Goal: Information Seeking & Learning: Check status

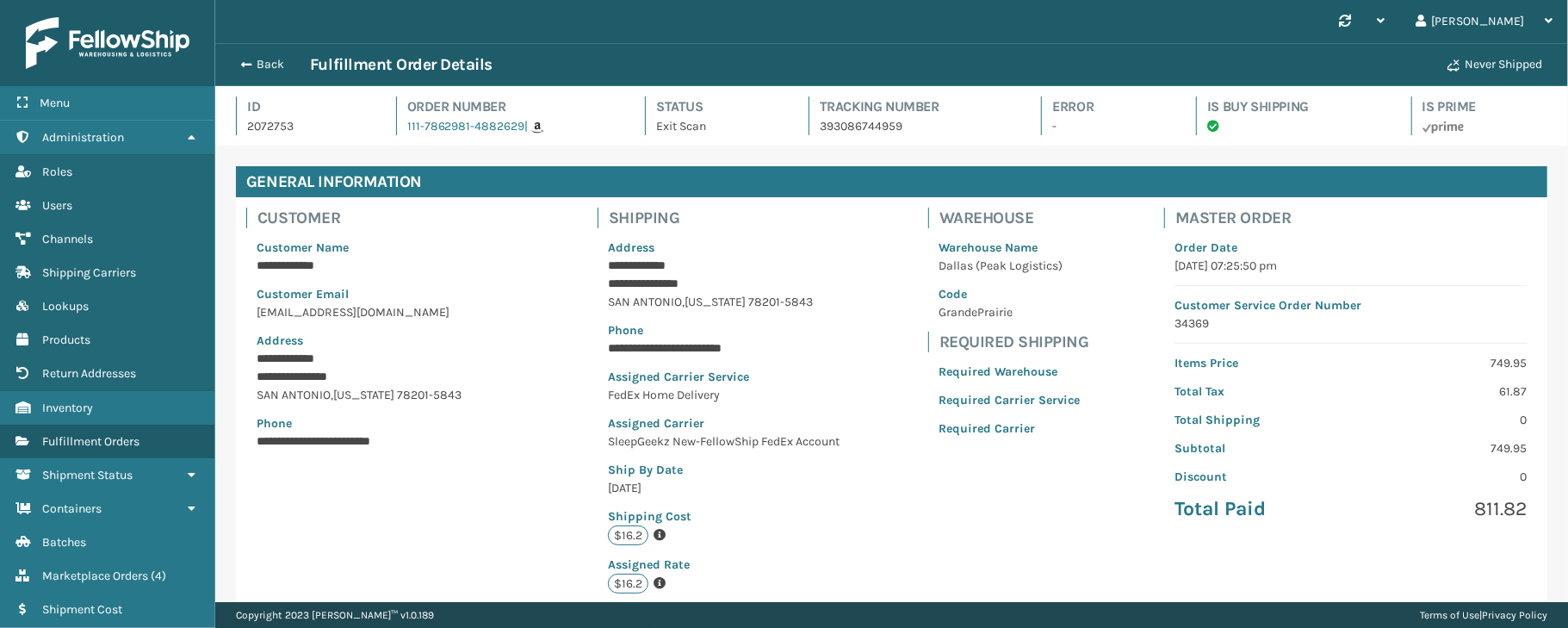
scroll to position [39, 1352]
click at [77, 439] on span "Fulfillment Orders" at bounding box center [91, 441] width 98 height 15
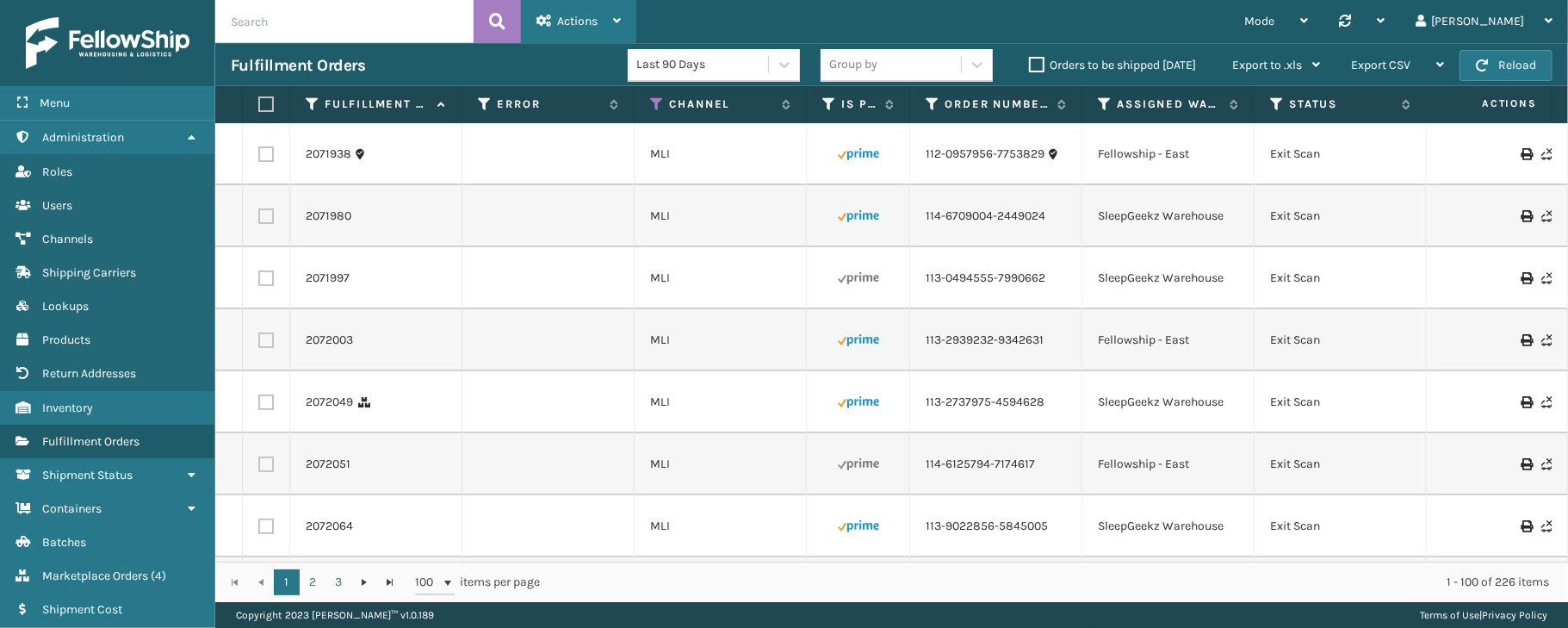
click at [580, 16] on span "Actions" at bounding box center [577, 21] width 40 height 15
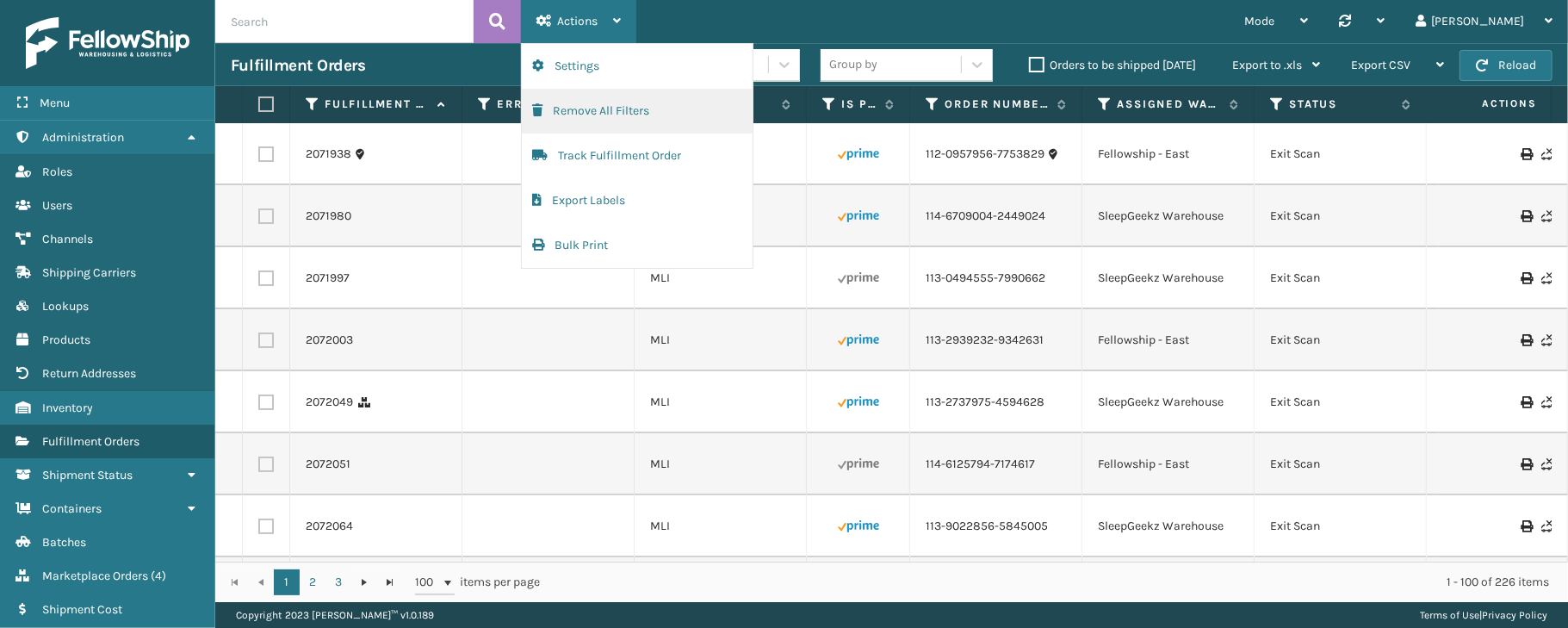
click at [591, 114] on button "Remove All Filters" at bounding box center [637, 111] width 231 height 44
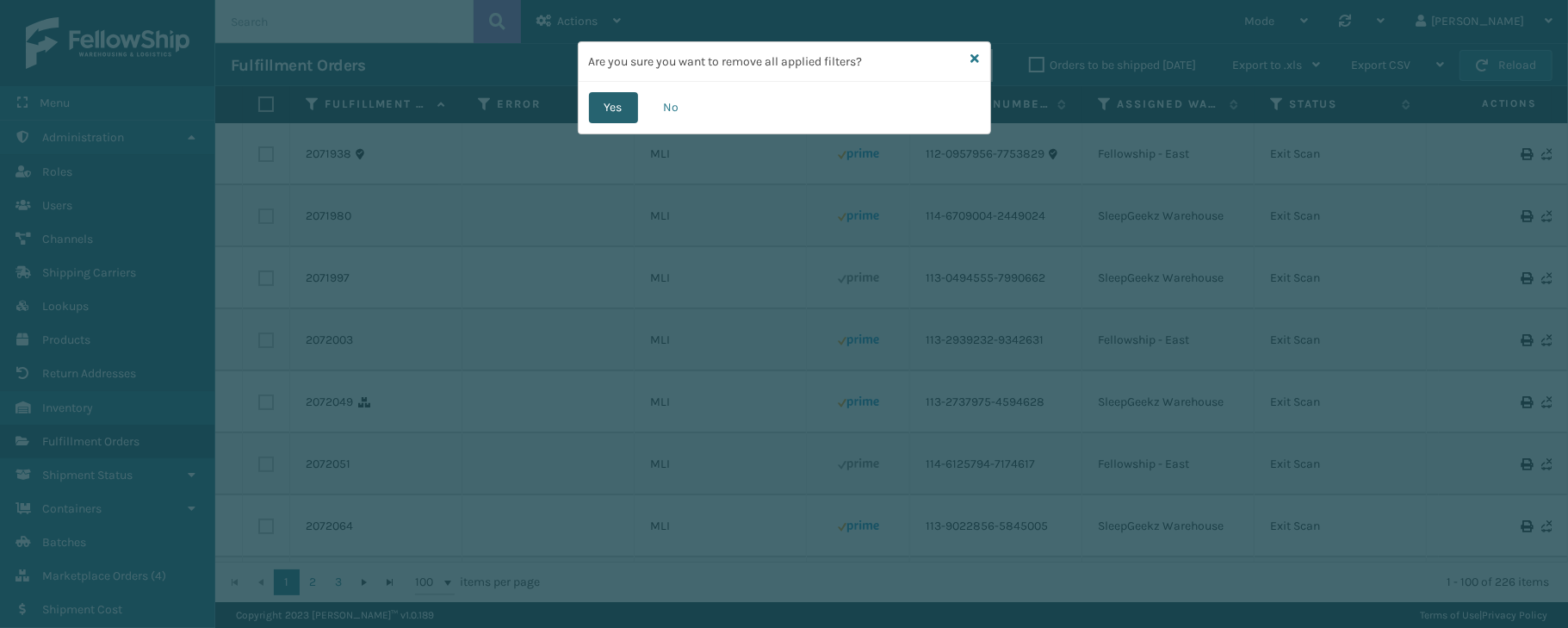
click at [601, 113] on button "Yes" at bounding box center [614, 108] width 49 height 31
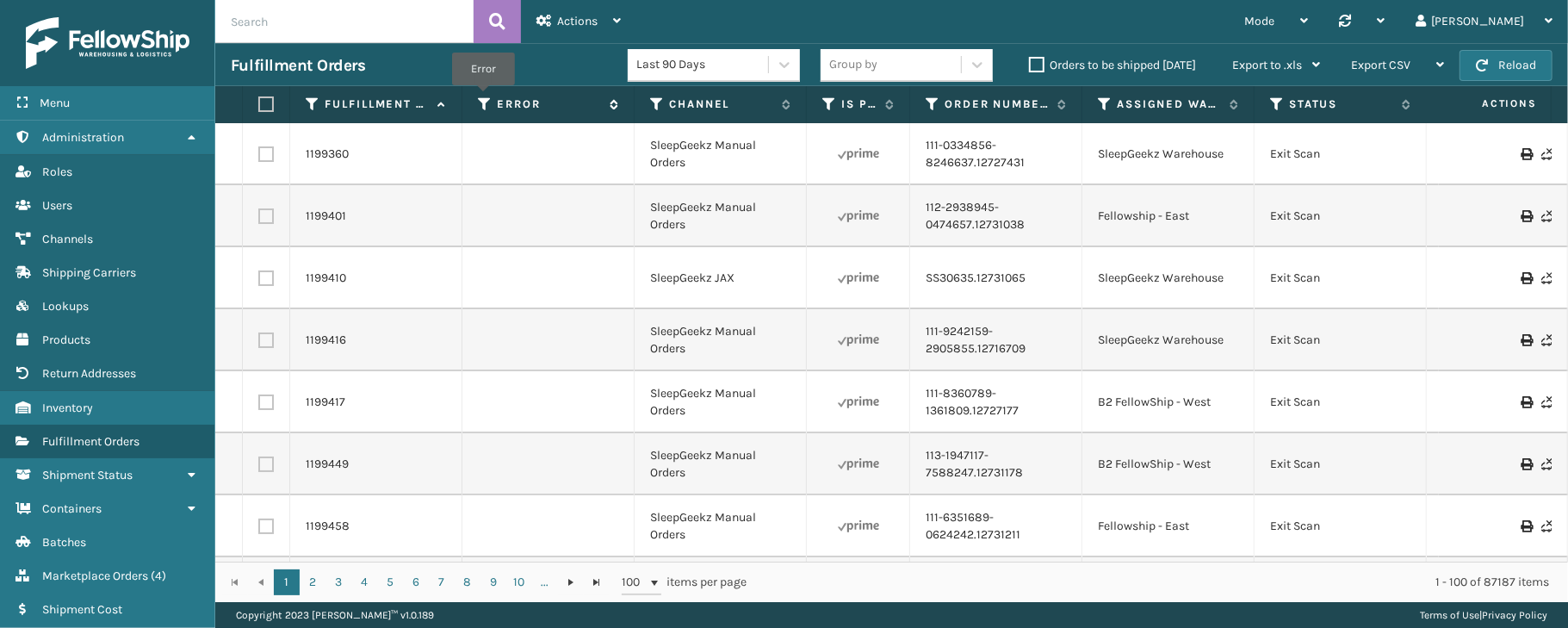
click at [484, 99] on icon at bounding box center [485, 105] width 14 height 16
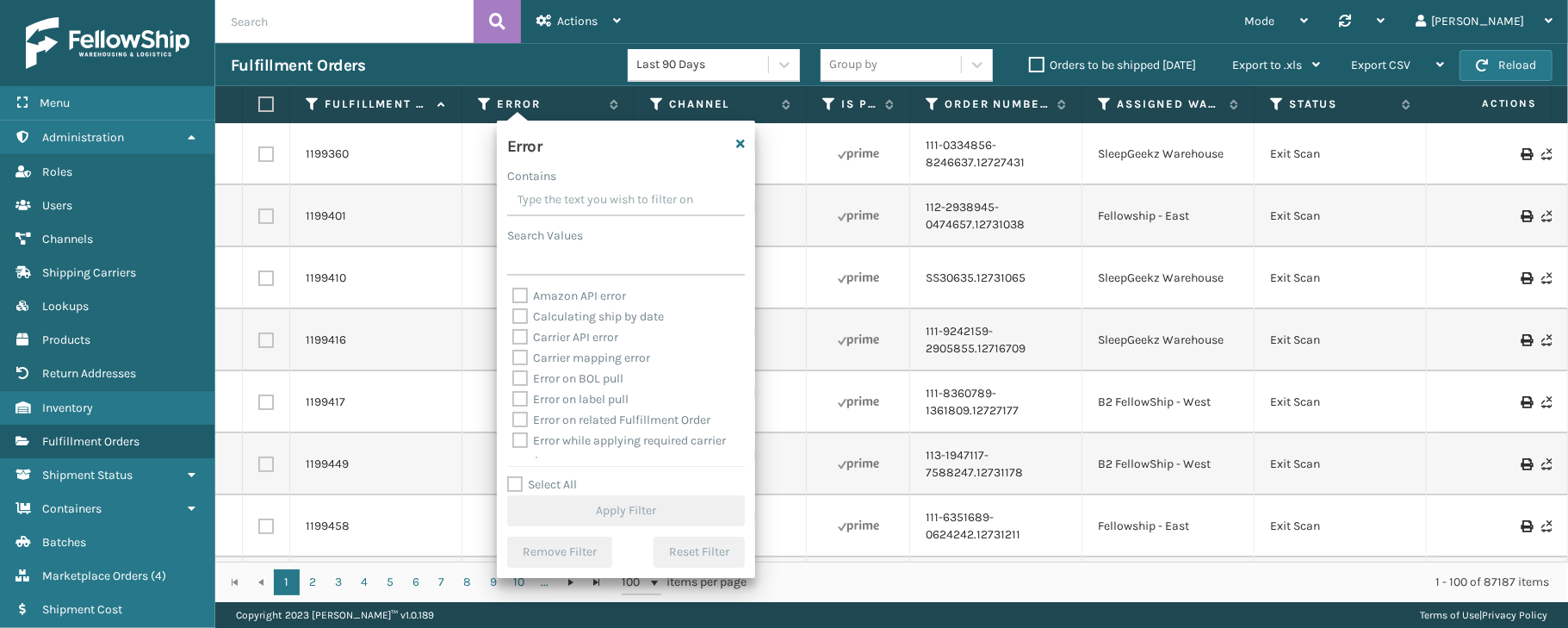
click at [546, 483] on label "Select All" at bounding box center [542, 484] width 70 height 15
click at [546, 476] on input "Select All" at bounding box center [636, 475] width 258 height 2
checkbox input "true"
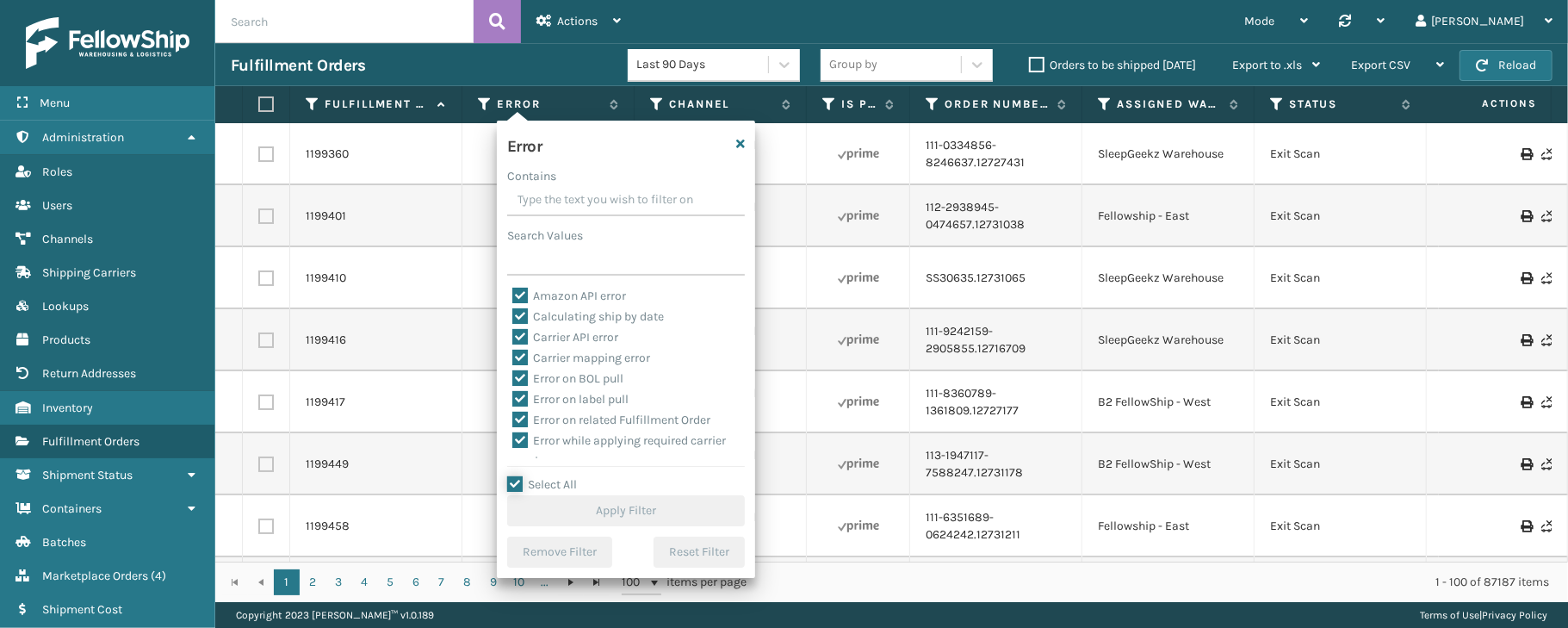
checkbox input "true"
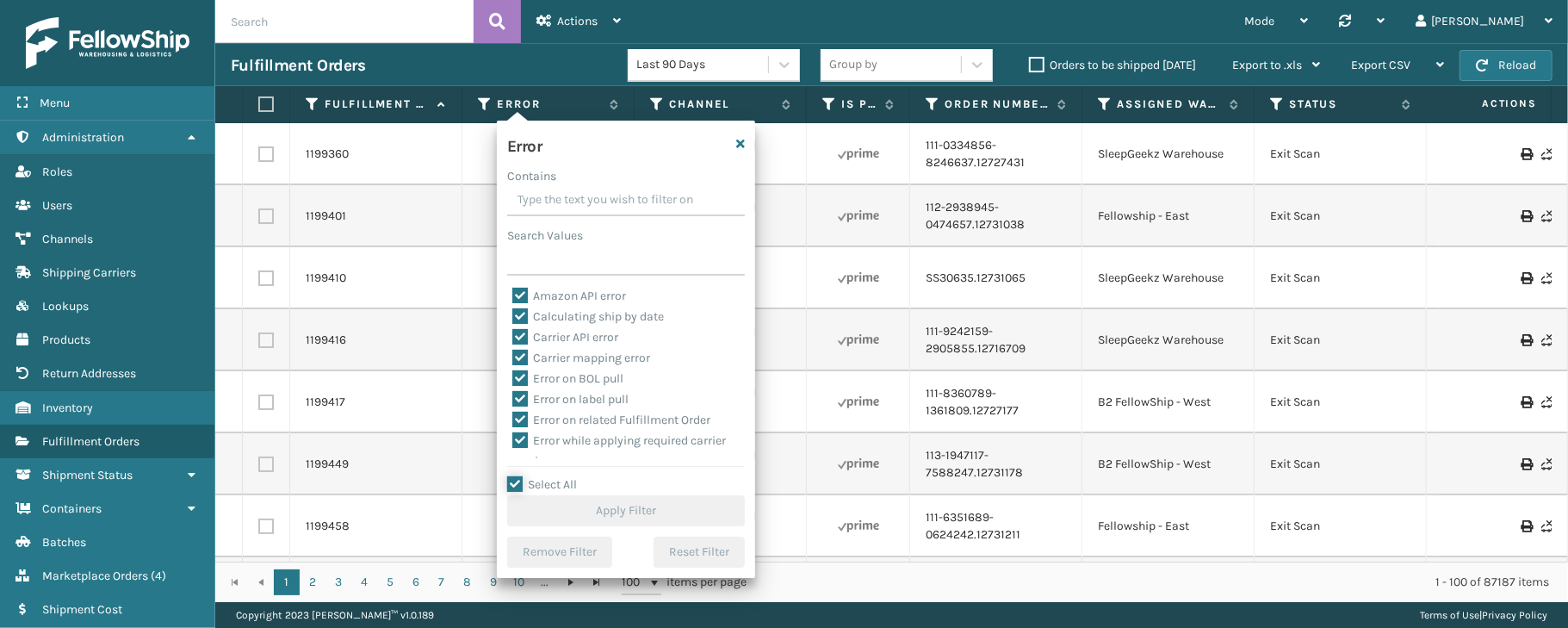
checkbox input "true"
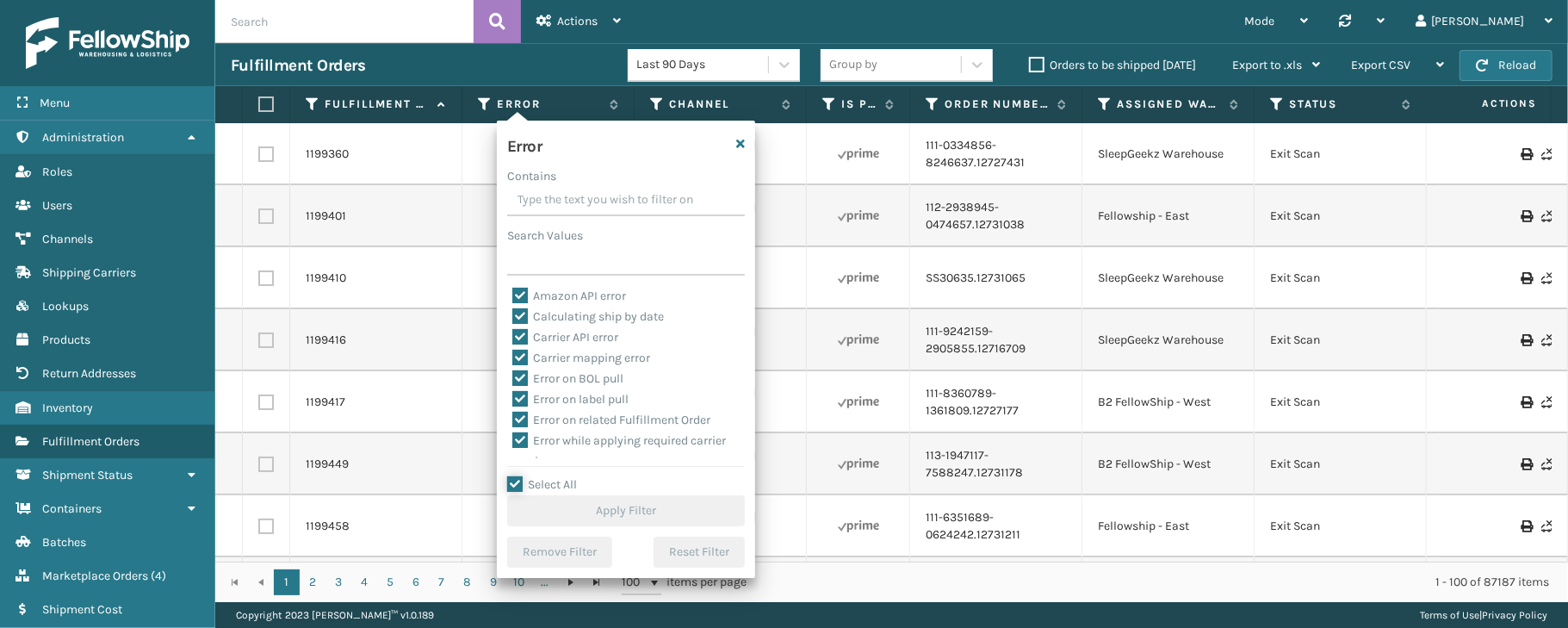
checkbox input "true"
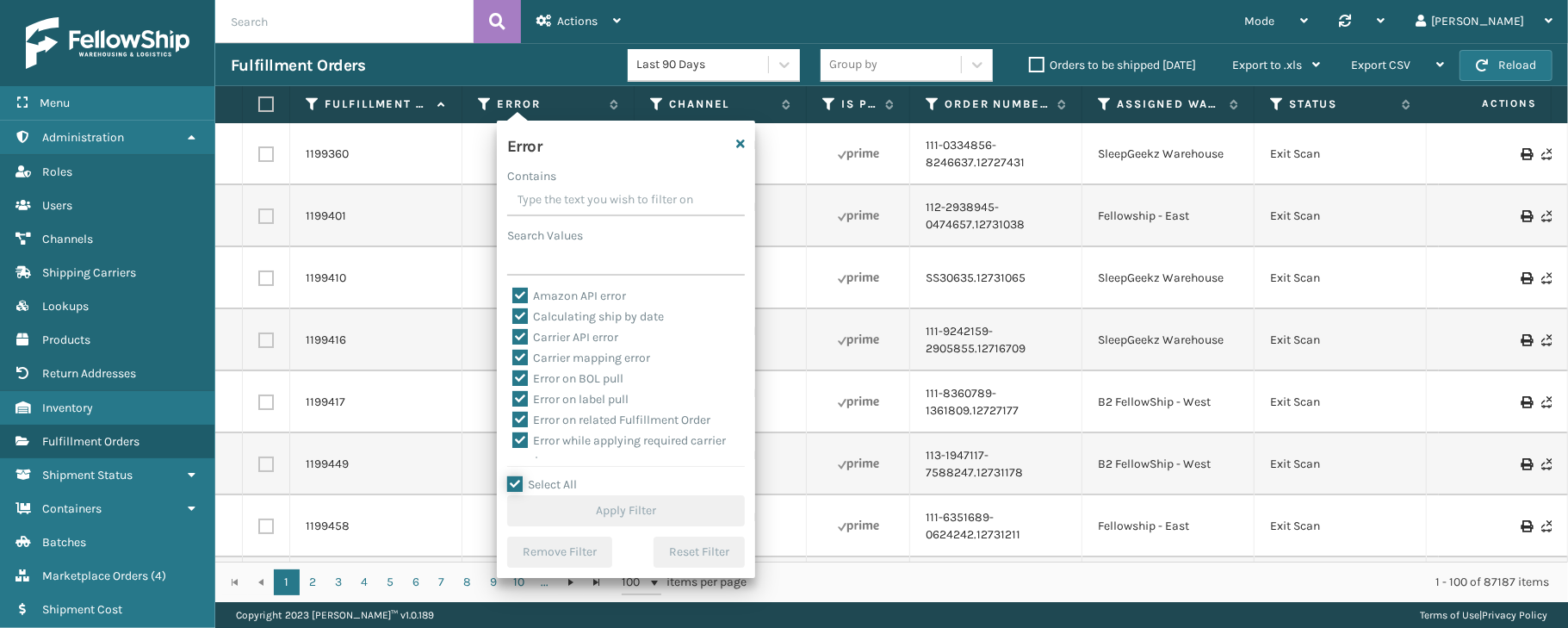
checkbox input "true"
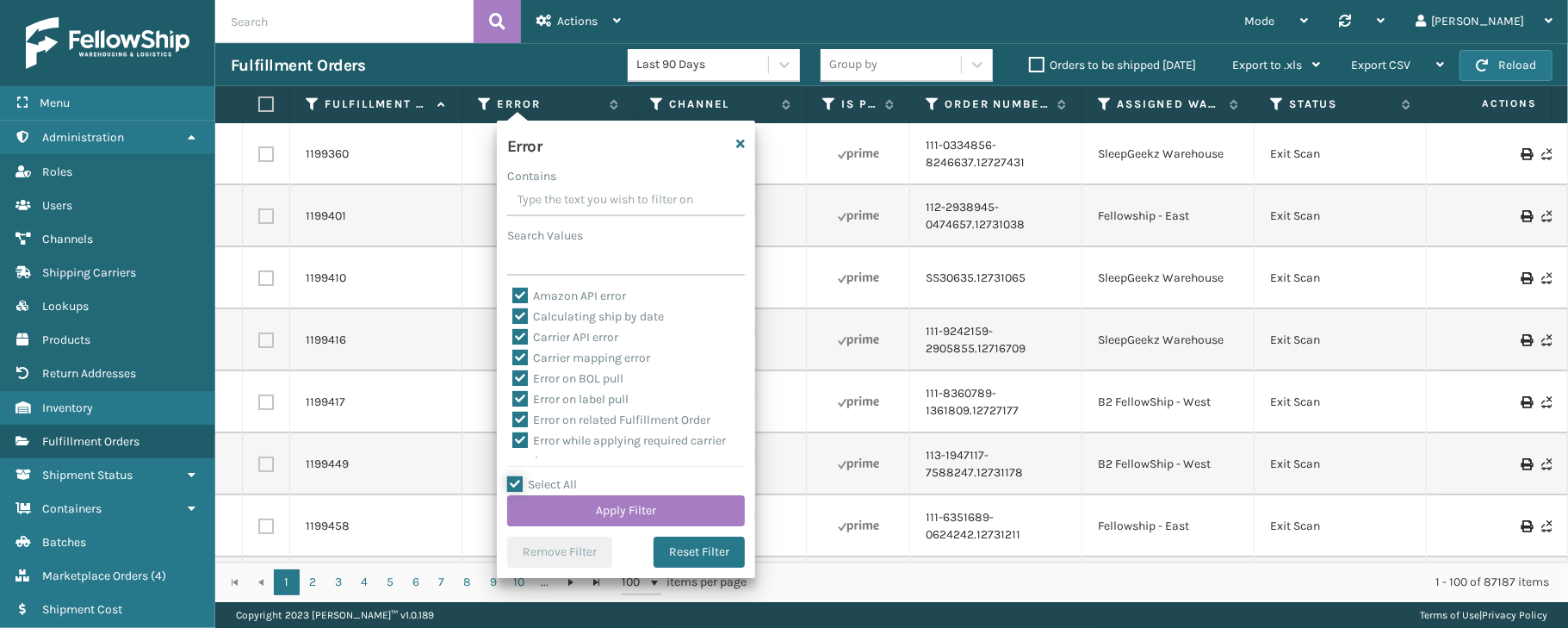
scroll to position [386, 0]
click at [607, 447] on label "To be cancelled" at bounding box center [564, 447] width 103 height 15
click at [513, 447] on input "To be cancelled" at bounding box center [512, 443] width 1 height 11
checkbox input "false"
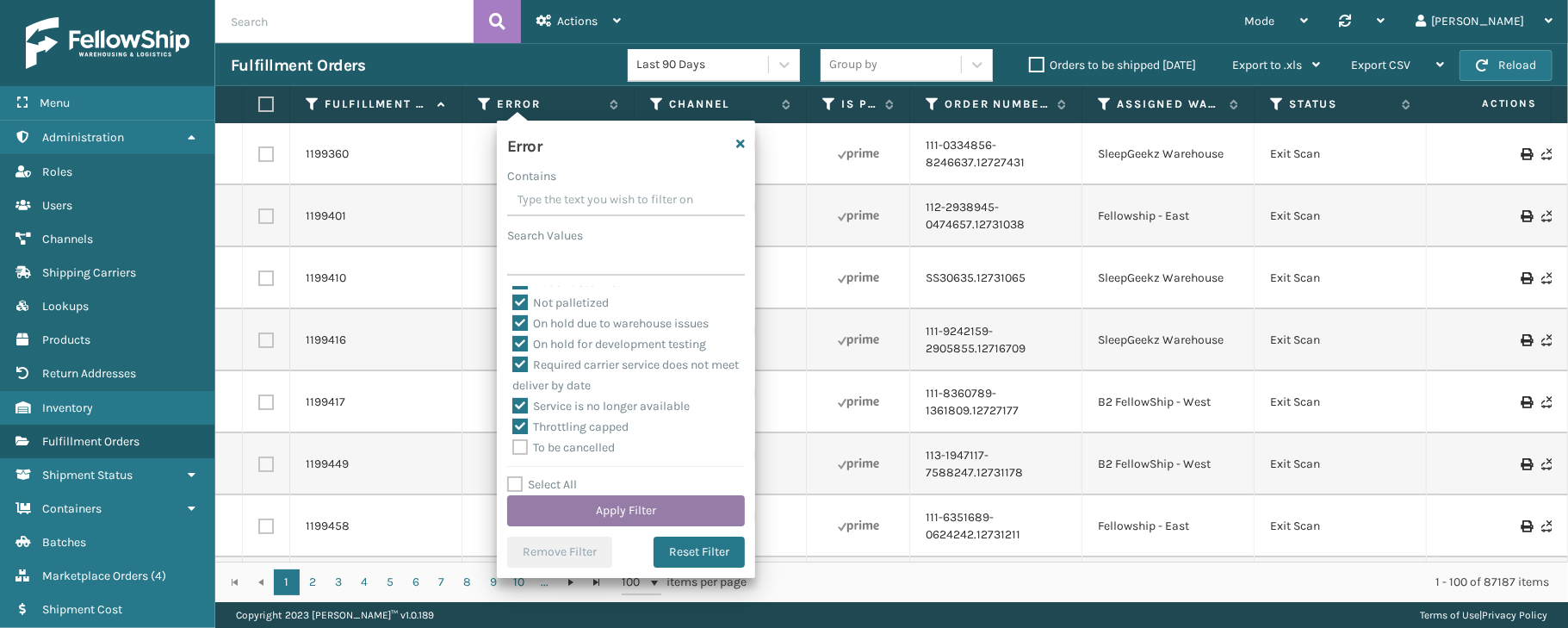
click at [620, 515] on button "Apply Filter" at bounding box center [626, 511] width 238 height 31
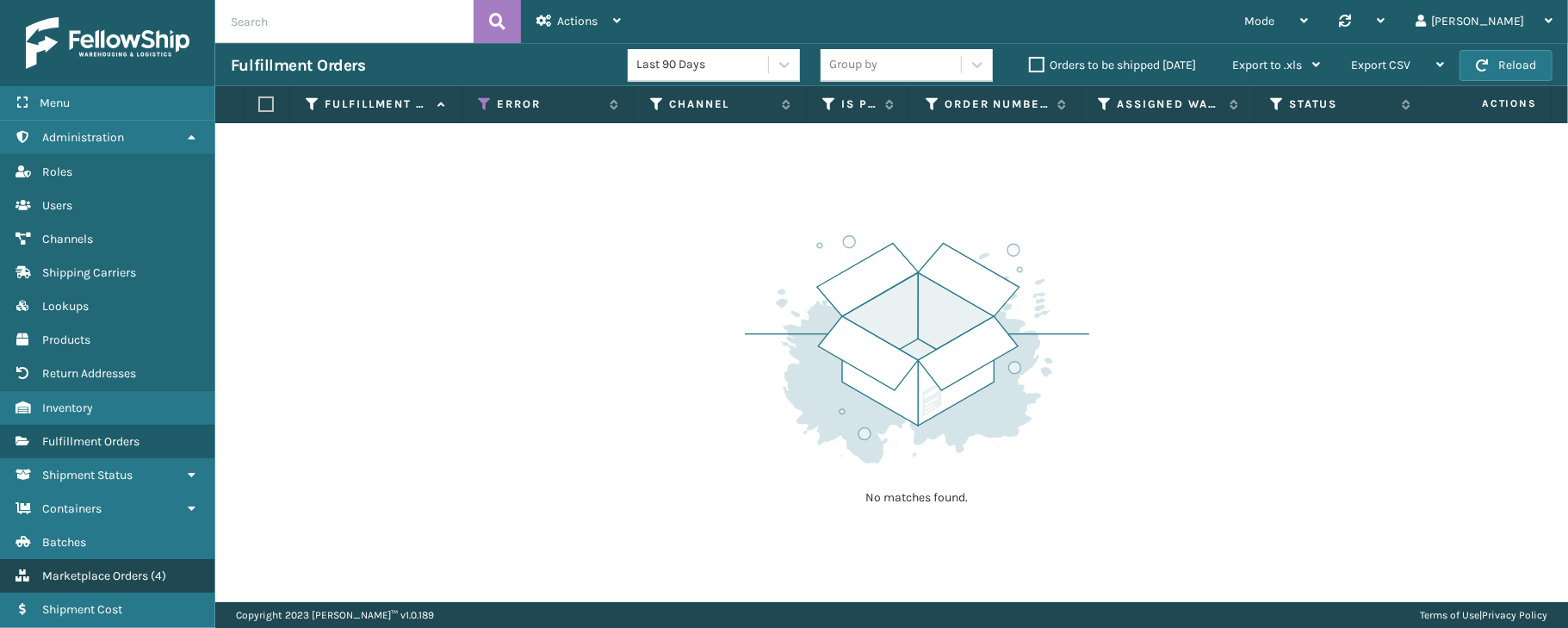
click at [85, 577] on span "Marketplace Orders" at bounding box center [95, 576] width 106 height 15
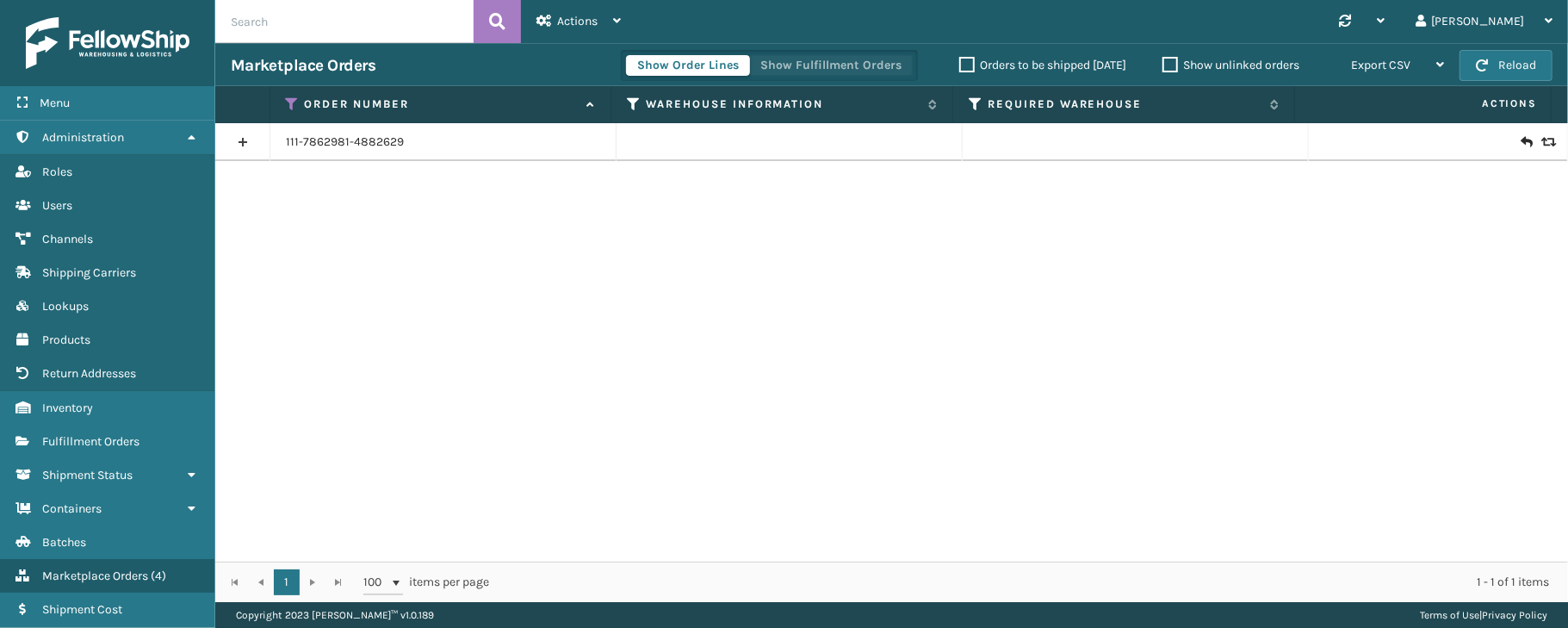
click at [786, 62] on button "Show Fulfillment Orders" at bounding box center [831, 65] width 164 height 21
click at [296, 110] on icon at bounding box center [293, 105] width 14 height 16
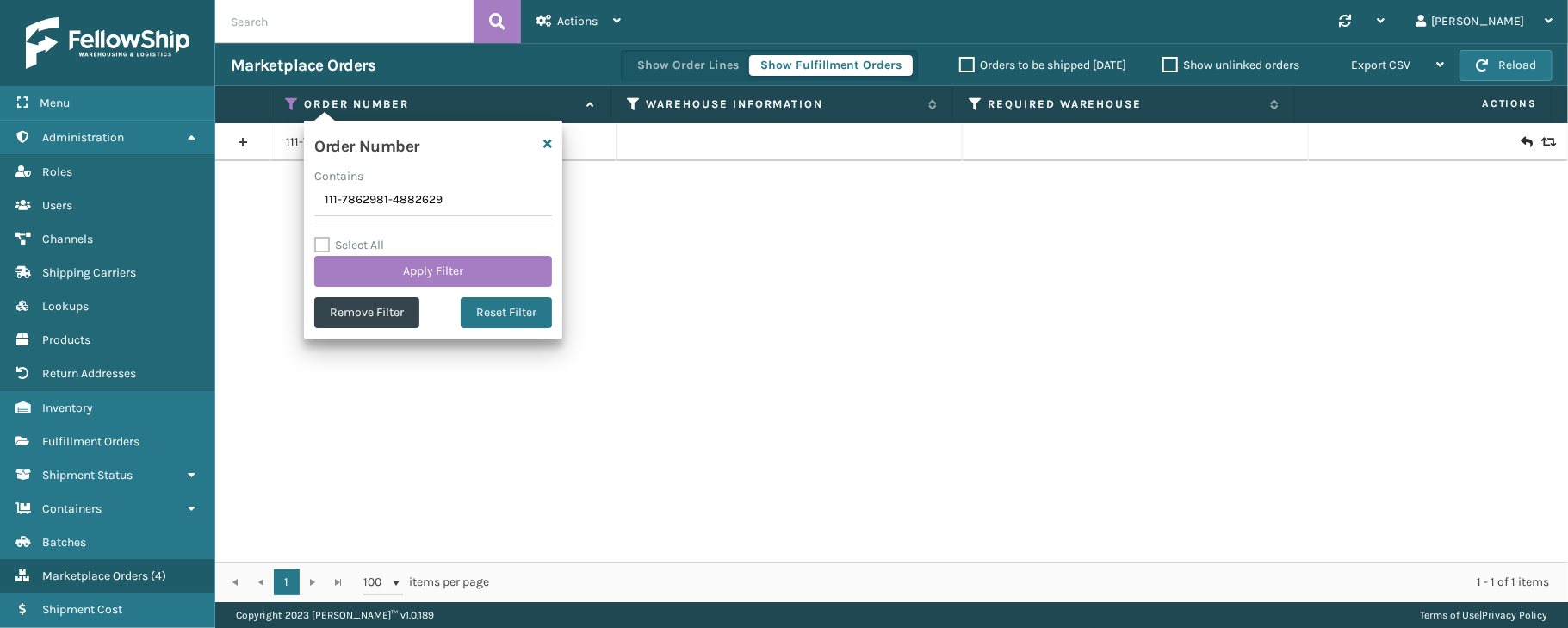
drag, startPoint x: 455, startPoint y: 201, endPoint x: 308, endPoint y: 196, distance: 147.1
click at [308, 196] on div "Order Number Contains 111-7862981-4882629 Select All Apply Filter Remove Filter…" at bounding box center [433, 229] width 258 height 218
type input "SS44582"
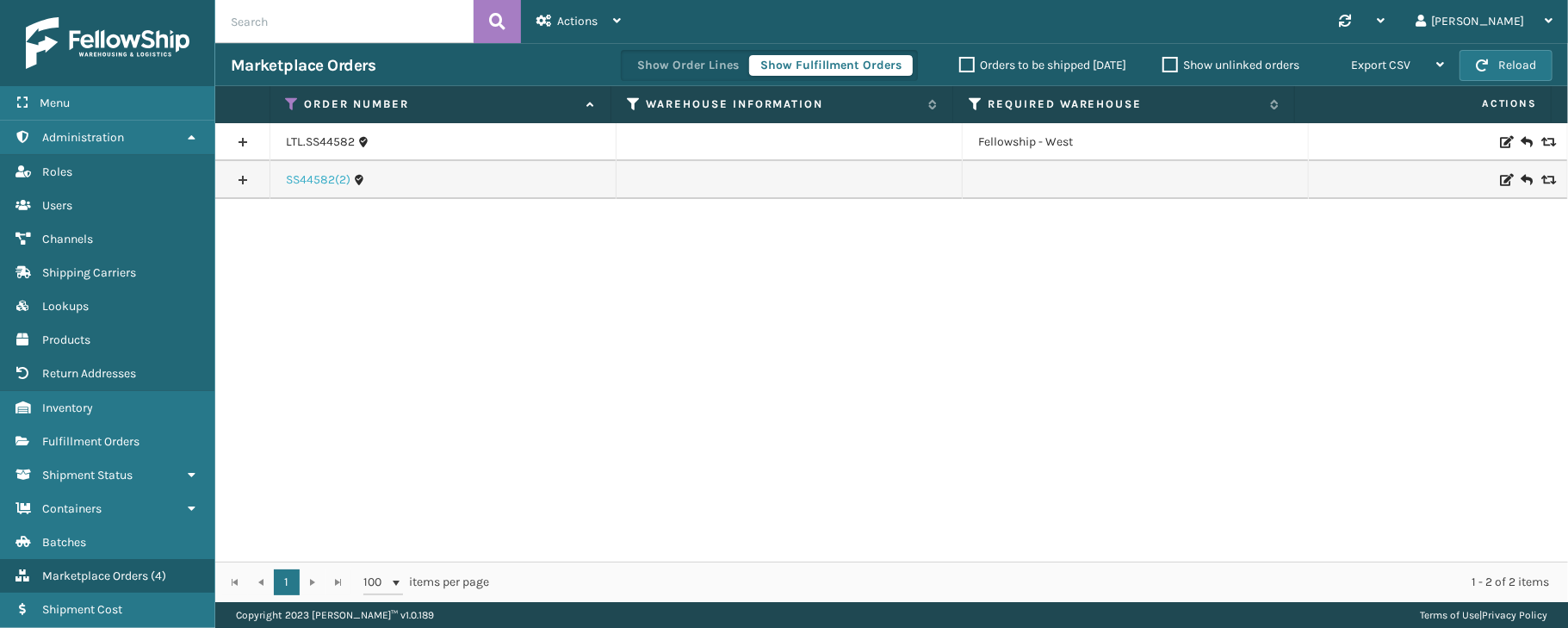
click at [305, 177] on link "SS44582(2)" at bounding box center [318, 181] width 64 height 17
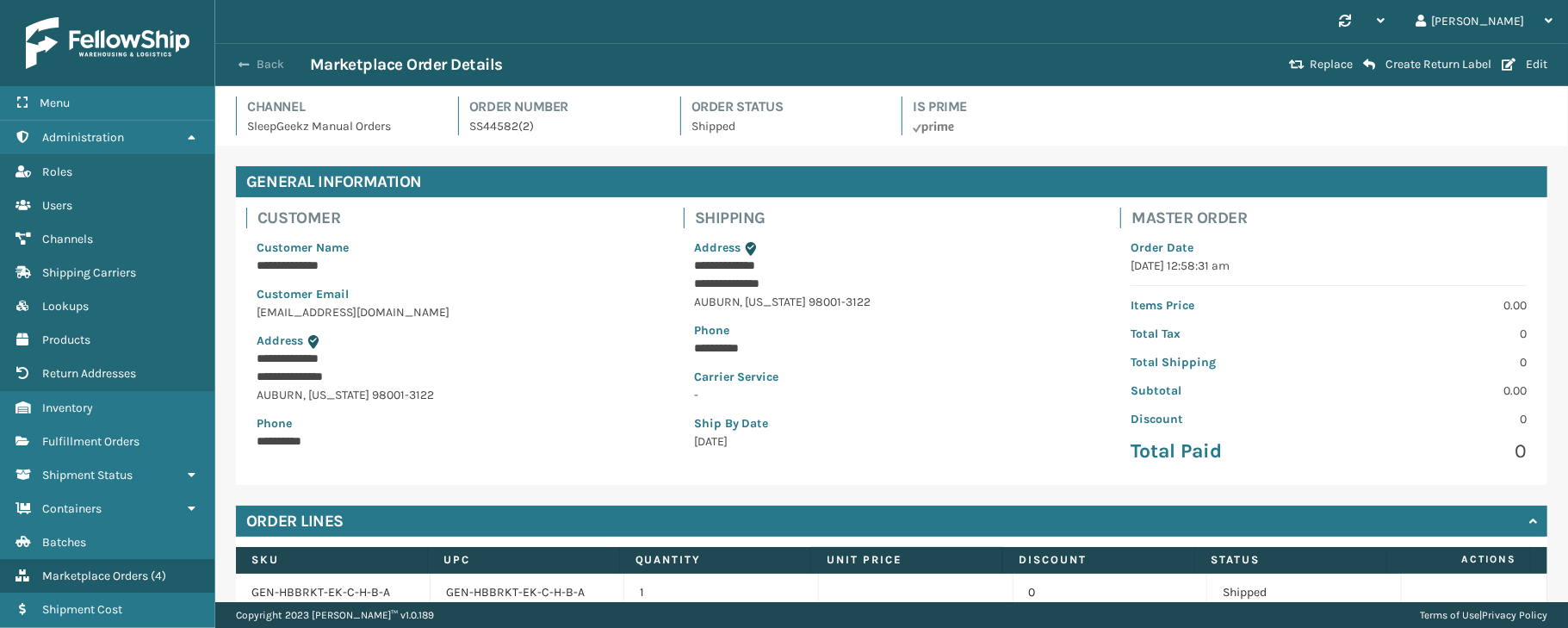
click at [259, 57] on button "Back" at bounding box center [270, 65] width 79 height 16
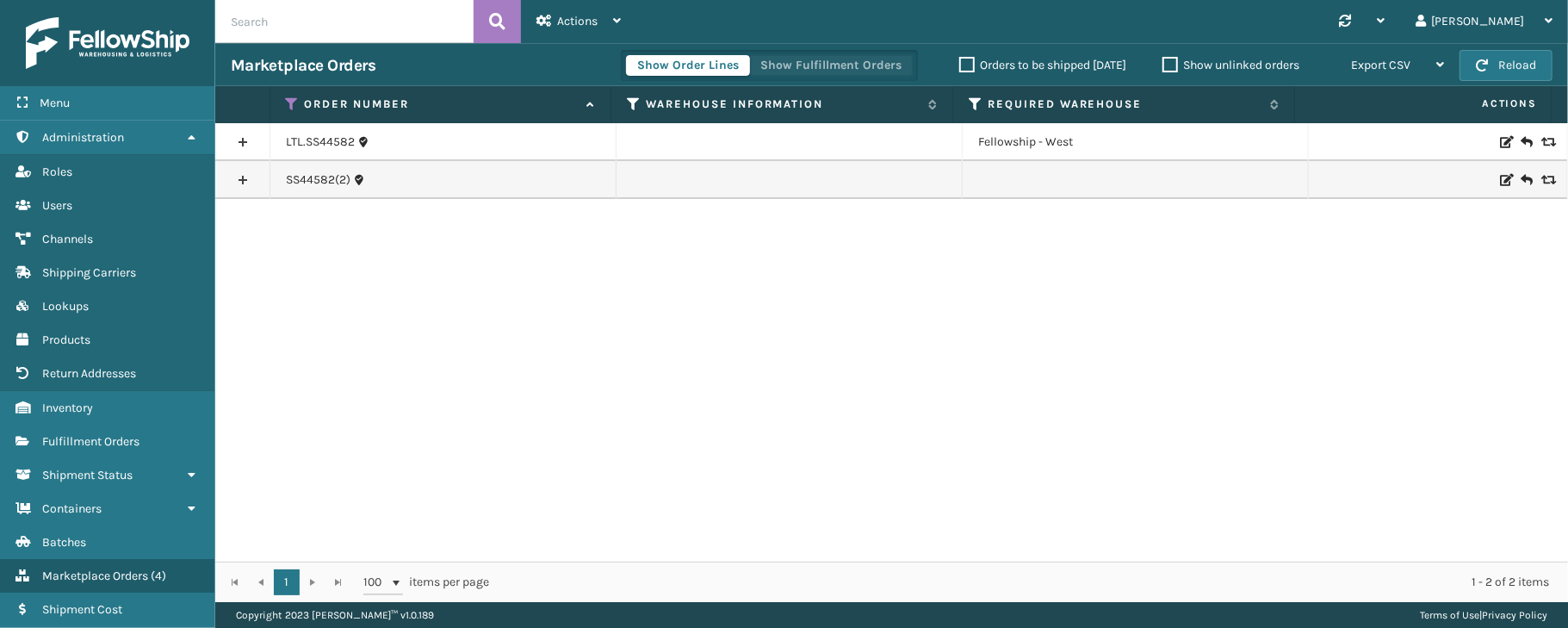
click at [855, 59] on button "Show Fulfillment Orders" at bounding box center [831, 65] width 164 height 21
click at [226, 141] on link at bounding box center [242, 142] width 54 height 28
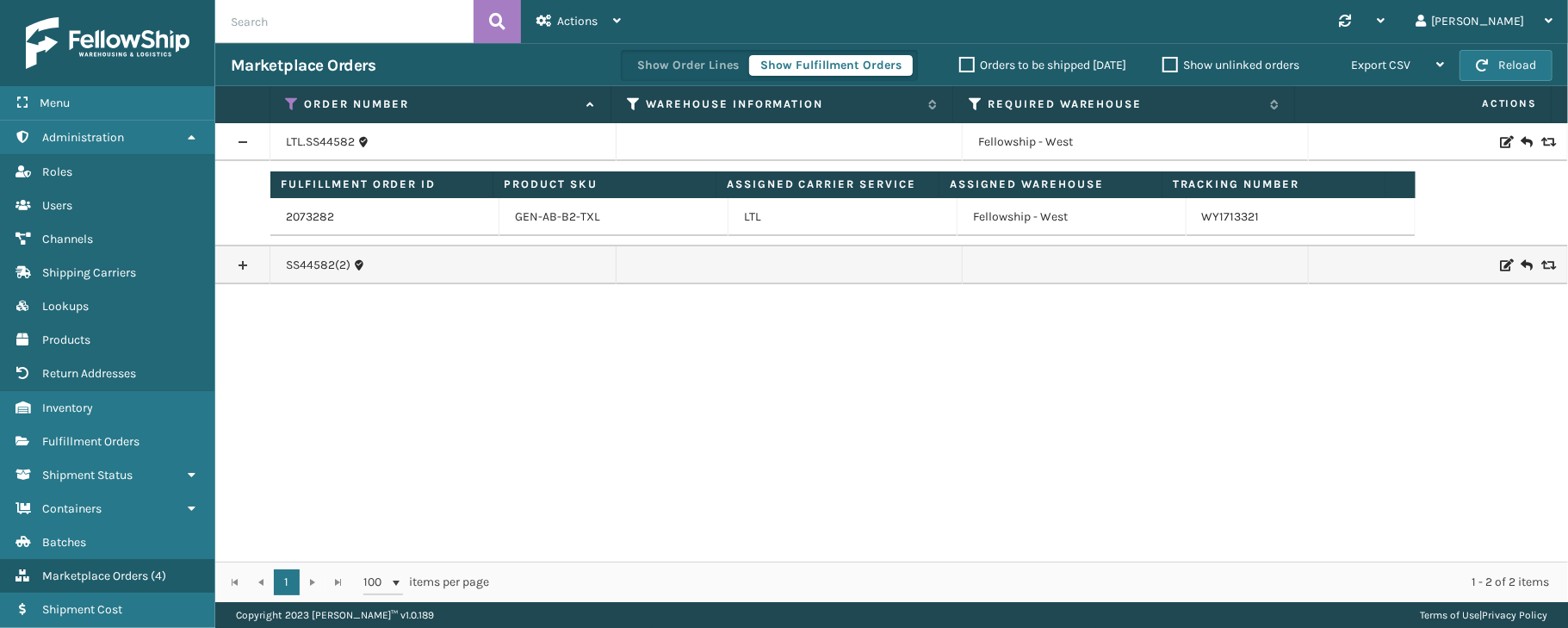
click at [1310, 325] on div "LTL.SS44582 Fellowship - West Fulfillment Order ID Product SKU Assigned Carrier…" at bounding box center [892, 342] width 1353 height 439
click at [291, 215] on link "2073282" at bounding box center [309, 217] width 48 height 17
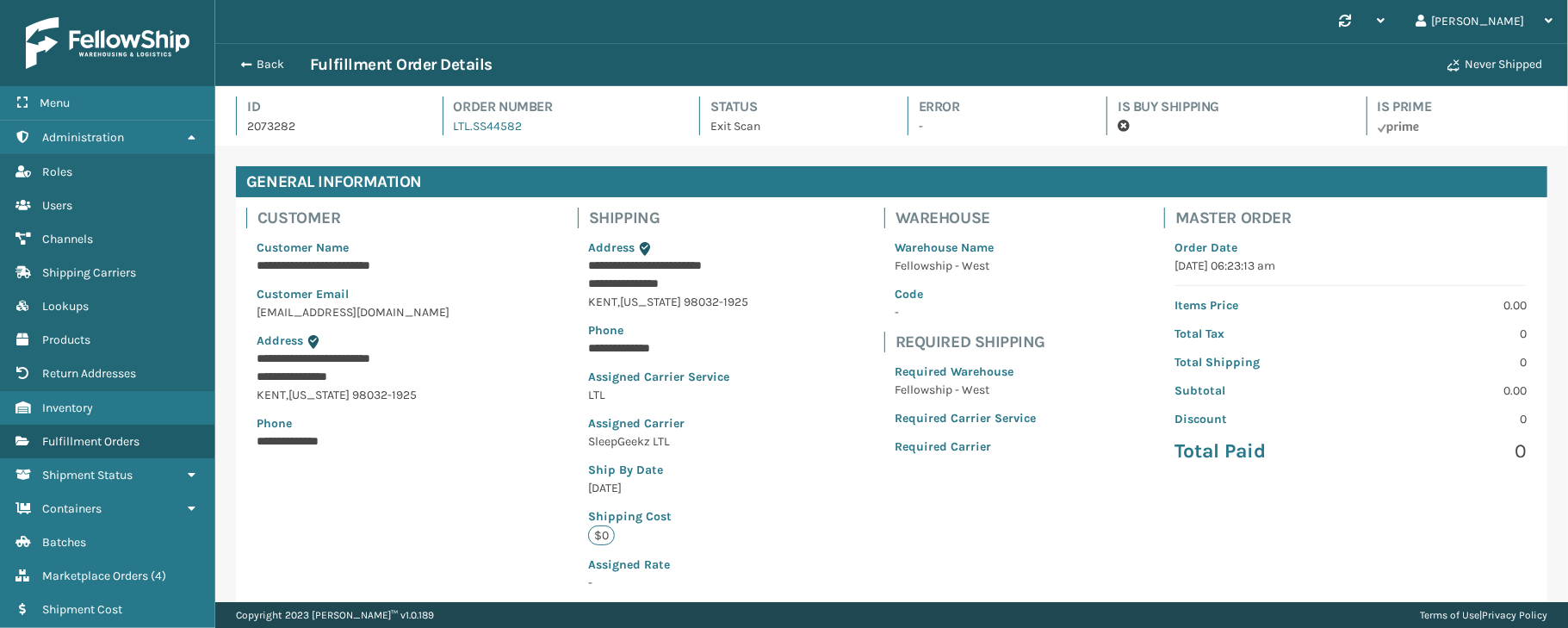
scroll to position [39, 1352]
drag, startPoint x: 328, startPoint y: 121, endPoint x: 246, endPoint y: 128, distance: 82.3
click at [246, 128] on div "Id 2073282" at bounding box center [324, 116] width 176 height 38
click at [258, 57] on button "Back" at bounding box center [270, 65] width 79 height 16
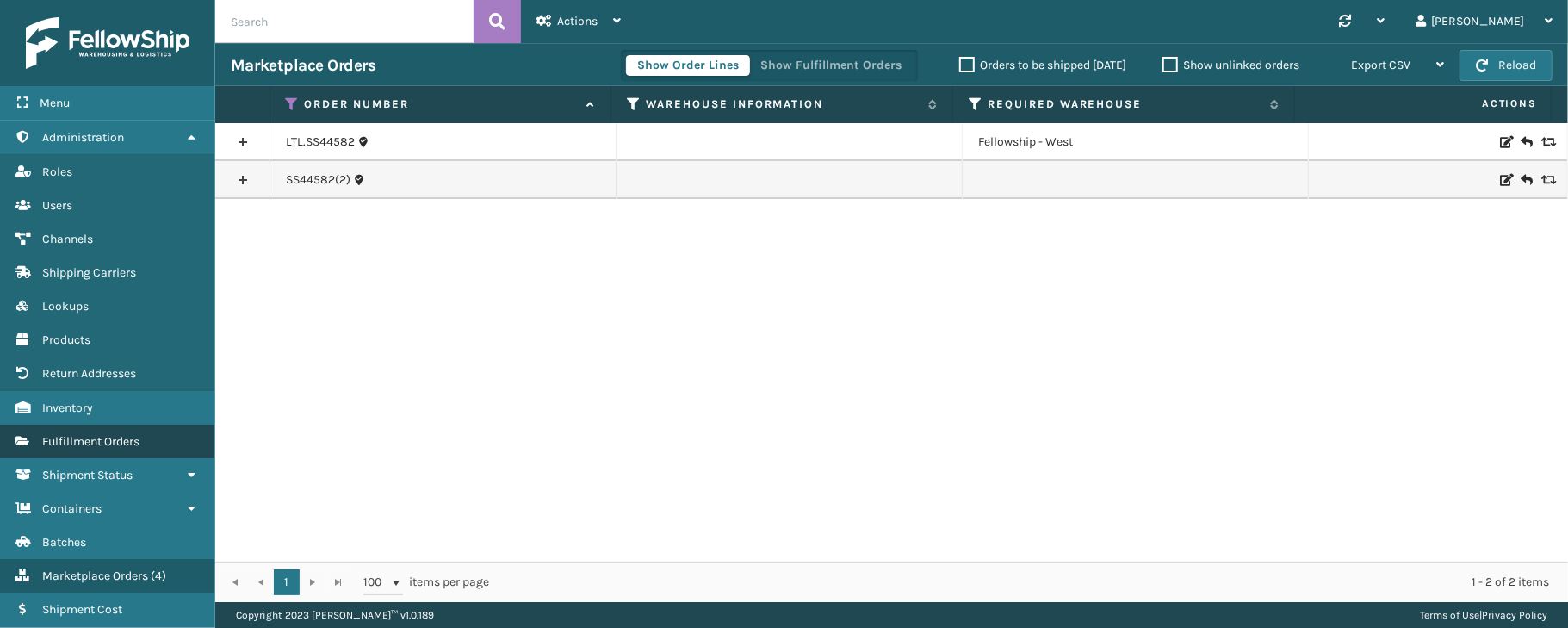
click at [100, 445] on span "Fulfillment Orders" at bounding box center [91, 441] width 98 height 15
